Goal: Navigation & Orientation: Find specific page/section

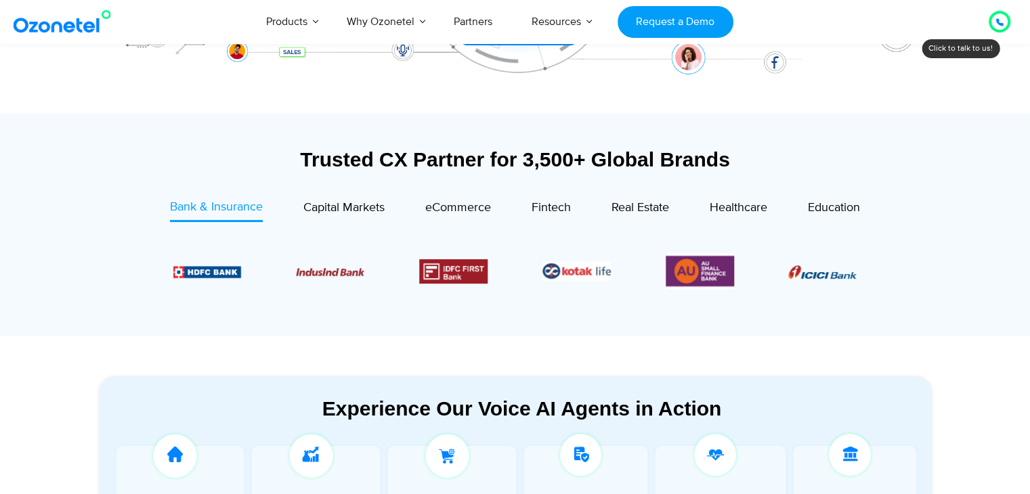
scroll to position [401, 0]
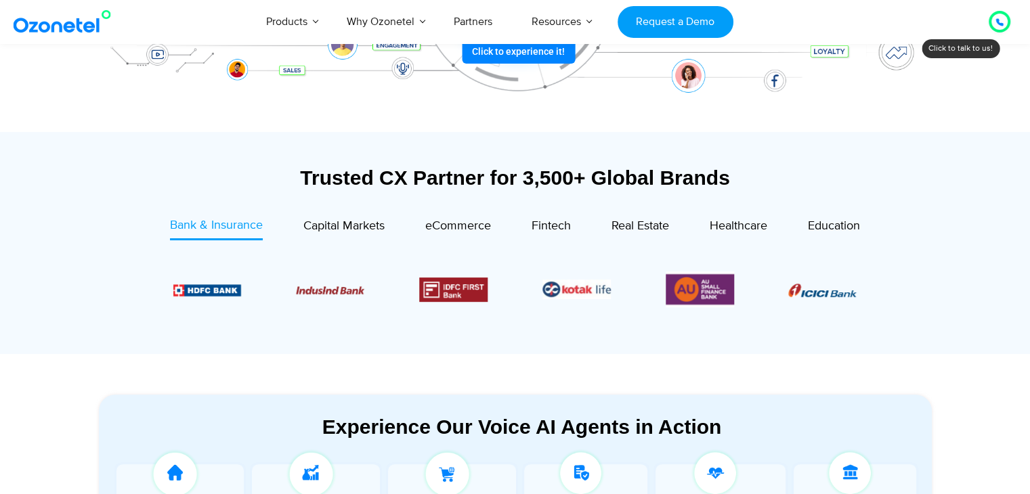
drag, startPoint x: 1039, startPoint y: 26, endPoint x: 1039, endPoint y: 50, distance: 23.7
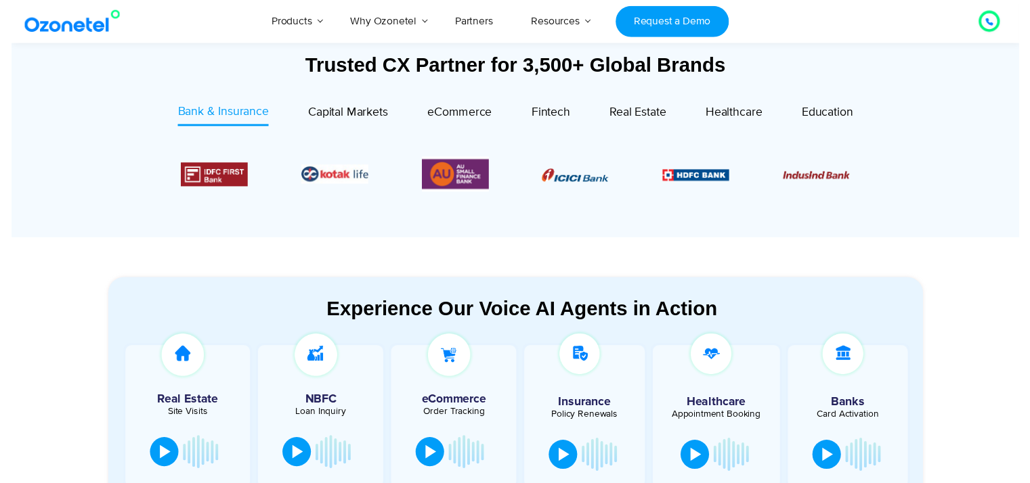
scroll to position [0, 0]
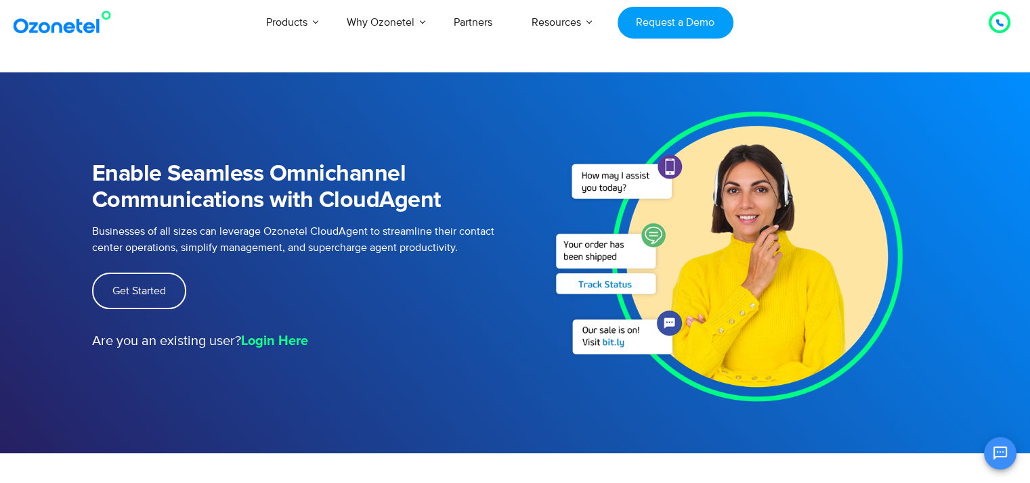
click at [1029, 43] on div "Click to talk to us! Call in progress... 1 2 3 4 5 6 7 8 9 # 0 Products AI & CX…" at bounding box center [515, 22] width 1030 height 45
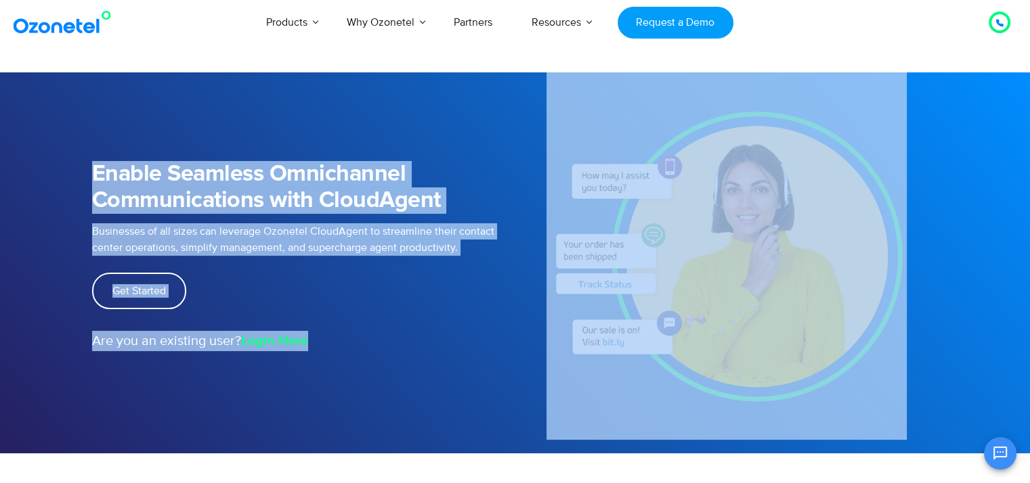
scroll to position [0, 67]
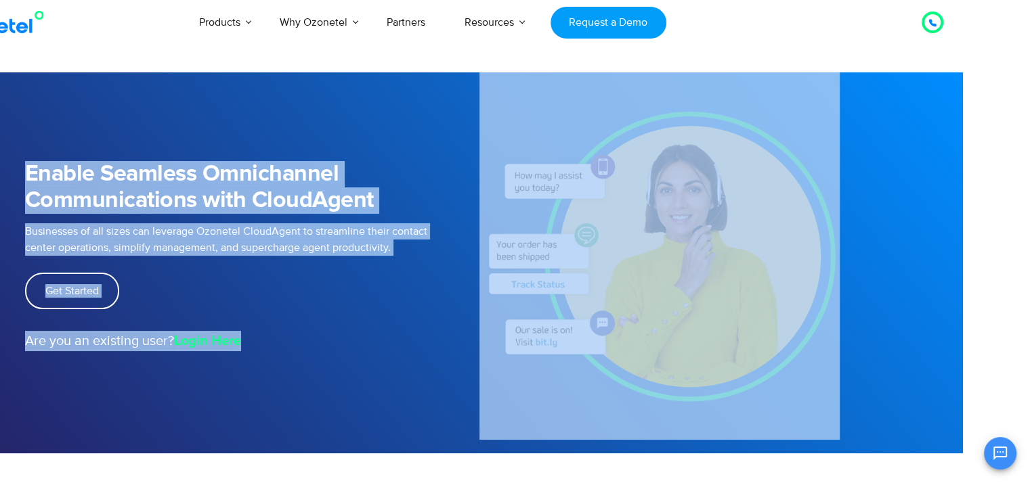
drag, startPoint x: 1029, startPoint y: 43, endPoint x: 1022, endPoint y: 161, distance: 118.7
click at [363, 401] on div "Enable Seamless Omnichannel Communications with CloudAgent Businesses of all si…" at bounding box center [448, 256] width 867 height 368
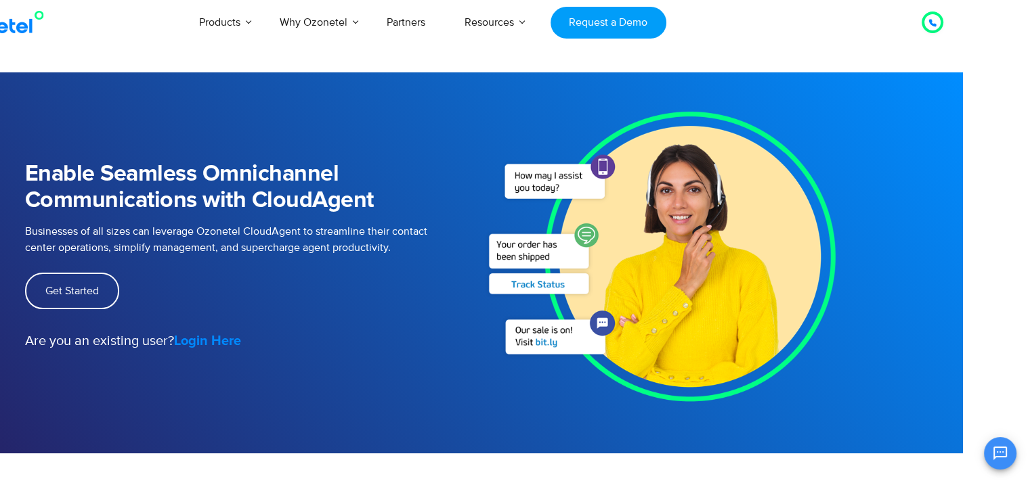
click at [209, 340] on strong "Login Here" at bounding box center [207, 341] width 67 height 14
